Goal: Find specific page/section: Find specific page/section

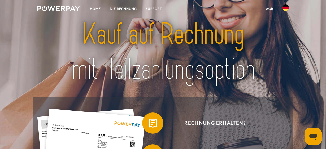
click at [125, 8] on link "DIE RECHNUNG" at bounding box center [123, 9] width 36 height 10
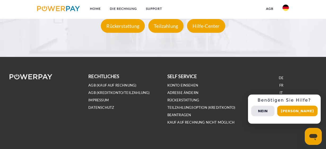
scroll to position [979, 0]
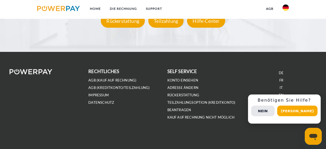
click at [296, 110] on button "[PERSON_NAME]" at bounding box center [297, 111] width 40 height 11
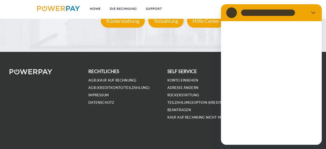
scroll to position [0, 0]
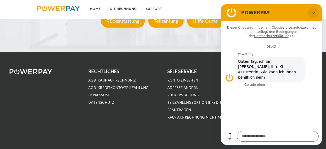
click at [310, 12] on button "Schließen" at bounding box center [313, 12] width 11 height 11
type textarea "*"
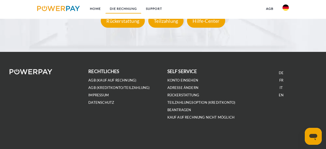
click at [118, 10] on link "DIE RECHNUNG" at bounding box center [123, 9] width 36 height 10
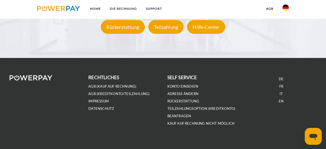
scroll to position [979, 0]
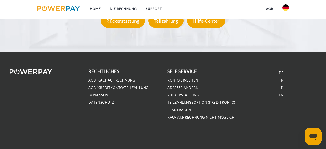
click at [281, 72] on link "DE" at bounding box center [280, 73] width 5 height 5
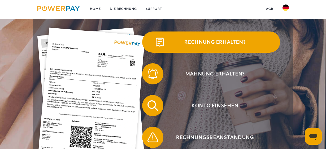
click at [196, 38] on span "Rechnung erhalten?" at bounding box center [215, 42] width 130 height 21
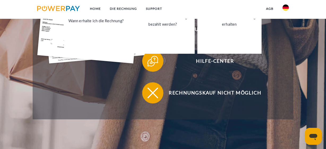
scroll to position [162, 0]
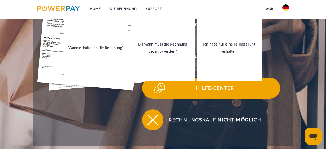
click at [186, 89] on span "Hilfe-Center" at bounding box center [215, 88] width 130 height 21
